Goal: Find specific fact: Find contact information

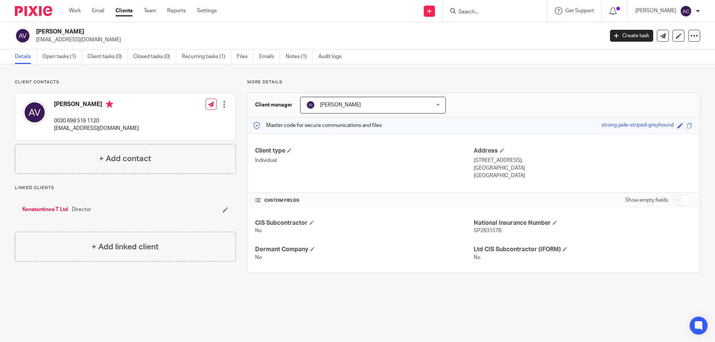
click at [507, 9] on input "Search" at bounding box center [491, 12] width 67 height 7
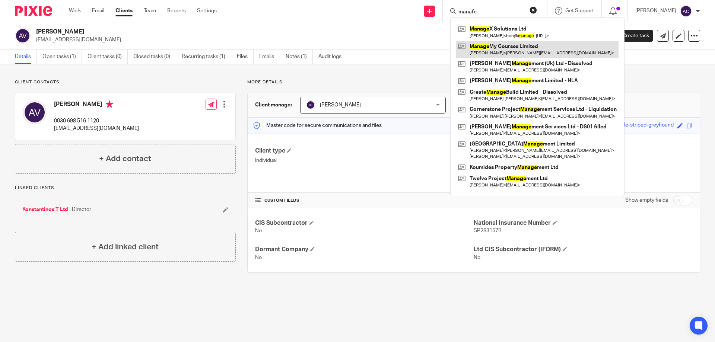
type input "manafe"
click at [488, 50] on link at bounding box center [537, 49] width 162 height 17
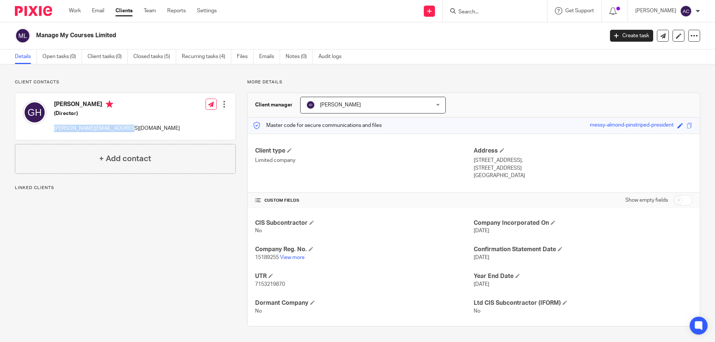
drag, startPoint x: 149, startPoint y: 133, endPoint x: 52, endPoint y: 127, distance: 97.0
click at [52, 127] on div "[PERSON_NAME] (Director) [PERSON_NAME][EMAIL_ADDRESS][DOMAIN_NAME] Edit contact…" at bounding box center [125, 116] width 220 height 47
copy p "[PERSON_NAME][EMAIL_ADDRESS][DOMAIN_NAME]"
